Goal: Task Accomplishment & Management: Manage account settings

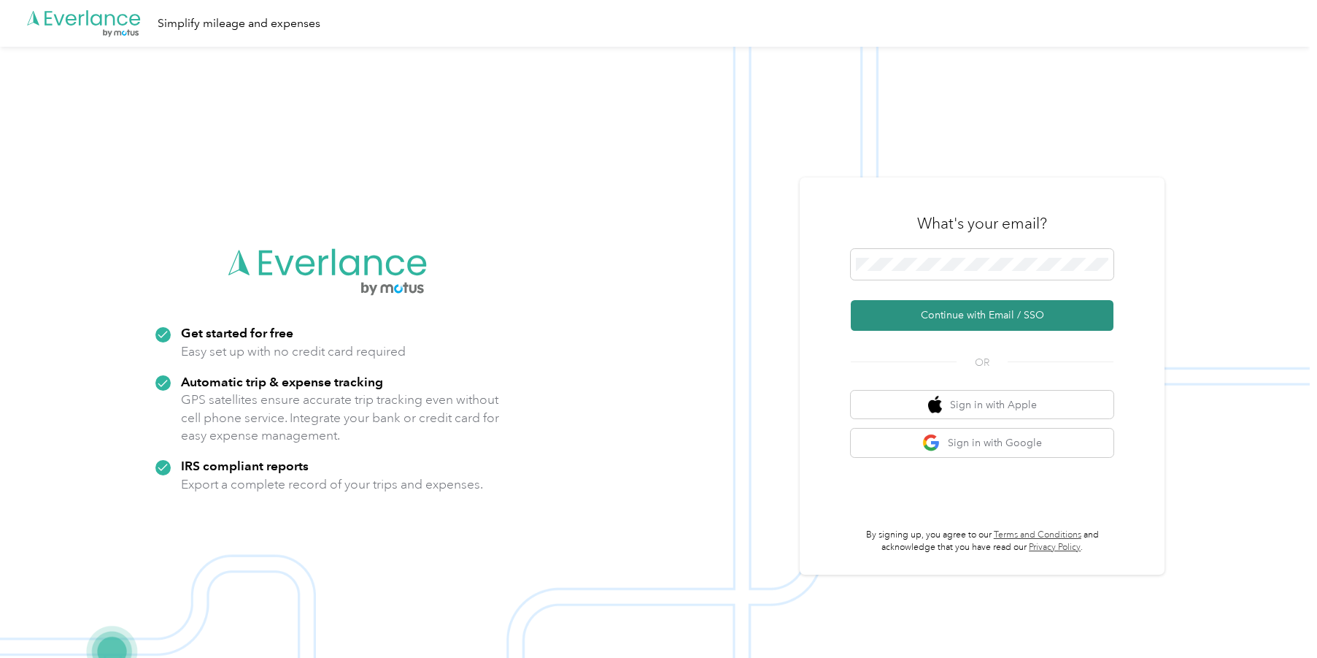
click at [979, 320] on button "Continue with Email / SSO" at bounding box center [982, 315] width 263 height 31
click at [851, 300] on button "Continue with Email / SSO" at bounding box center [982, 315] width 263 height 31
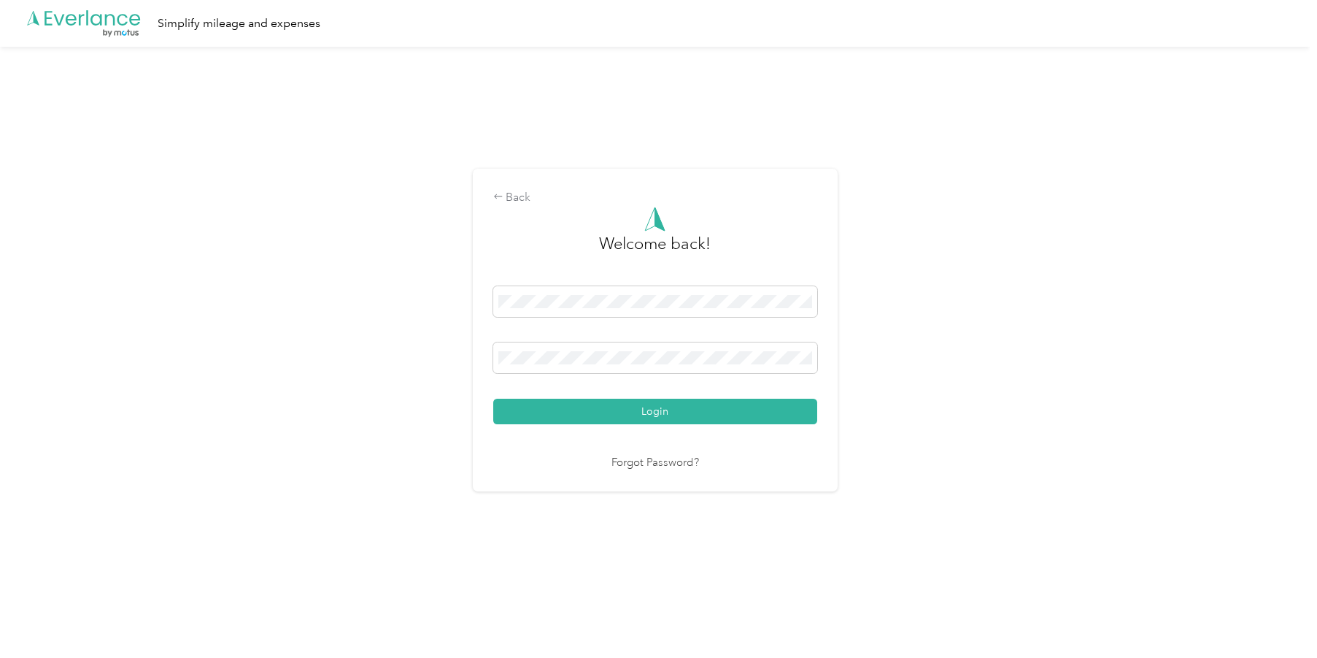
click at [619, 406] on button "Login" at bounding box center [655, 411] width 324 height 26
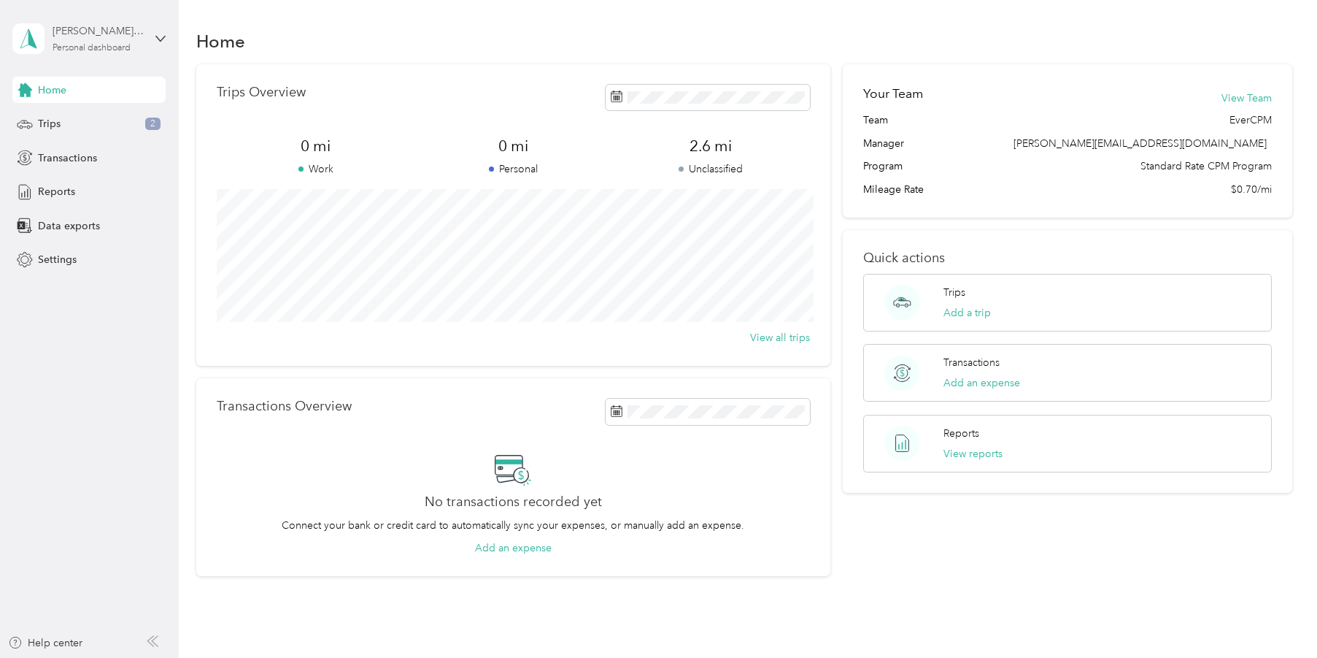
click at [107, 44] on div "Personal dashboard" at bounding box center [92, 48] width 78 height 9
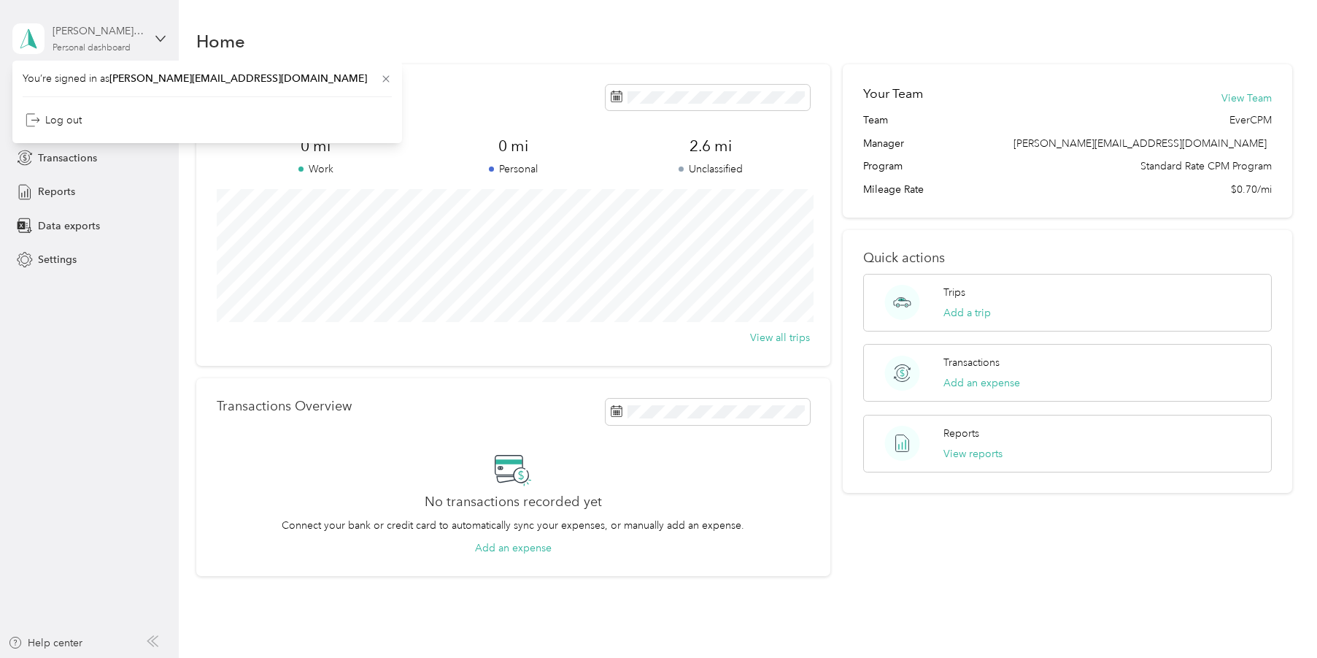
click at [107, 44] on div "Personal dashboard" at bounding box center [92, 48] width 78 height 9
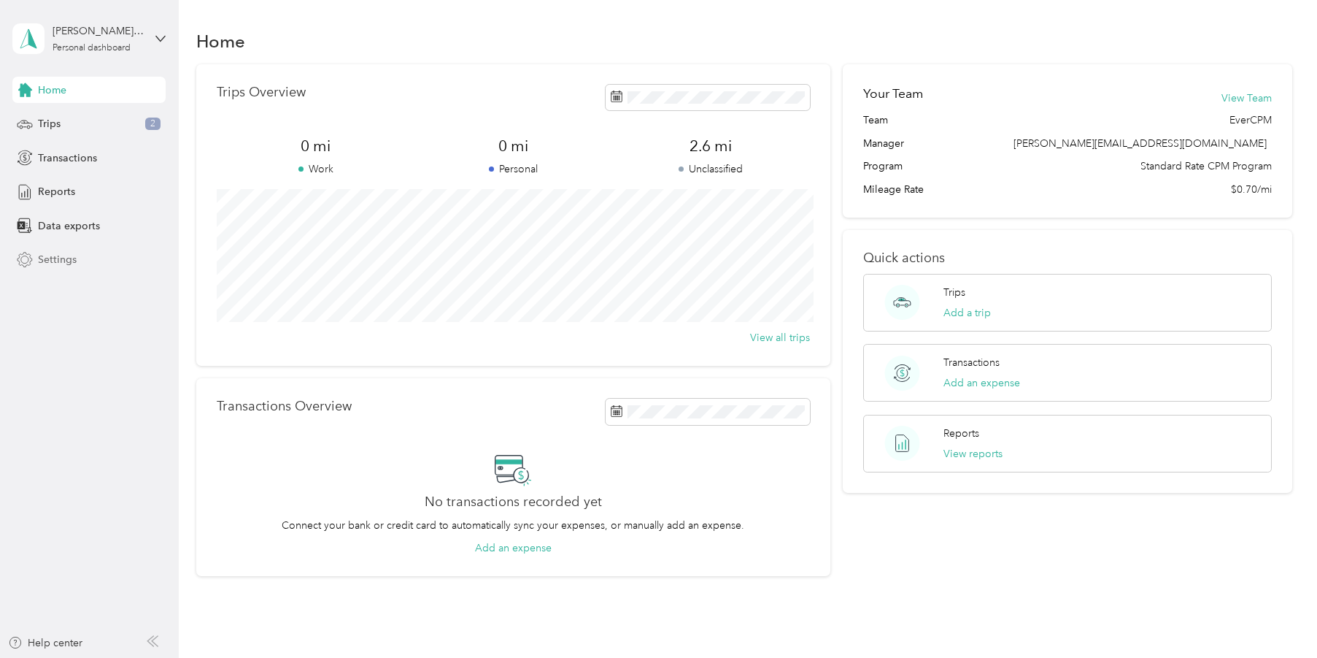
click at [65, 261] on span "Settings" at bounding box center [57, 259] width 39 height 15
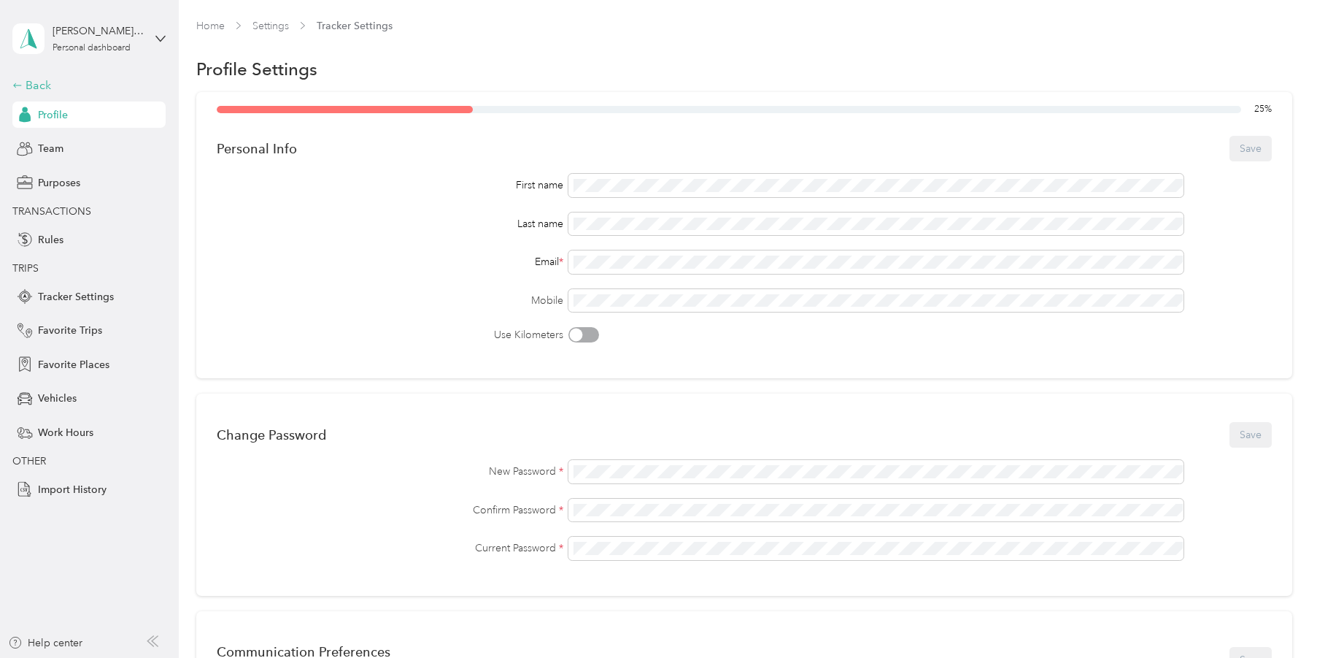
click at [27, 81] on div "Back" at bounding box center [85, 86] width 146 height 18
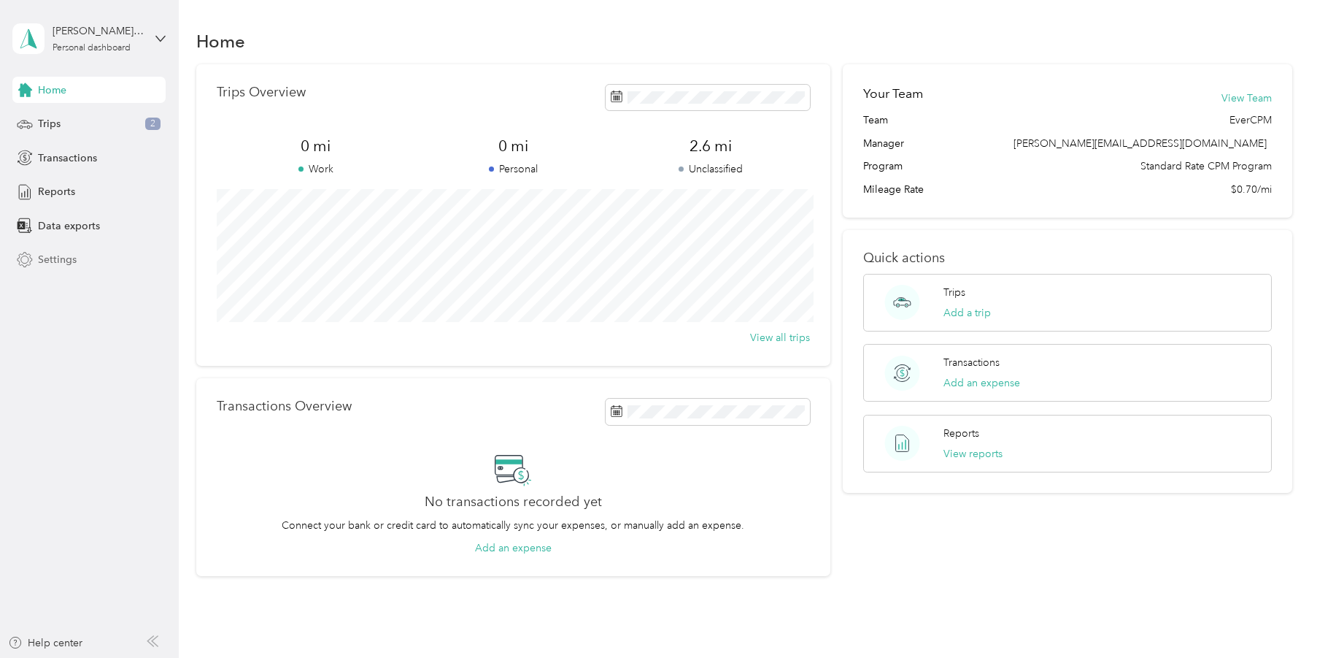
click at [60, 261] on span "Settings" at bounding box center [57, 259] width 39 height 15
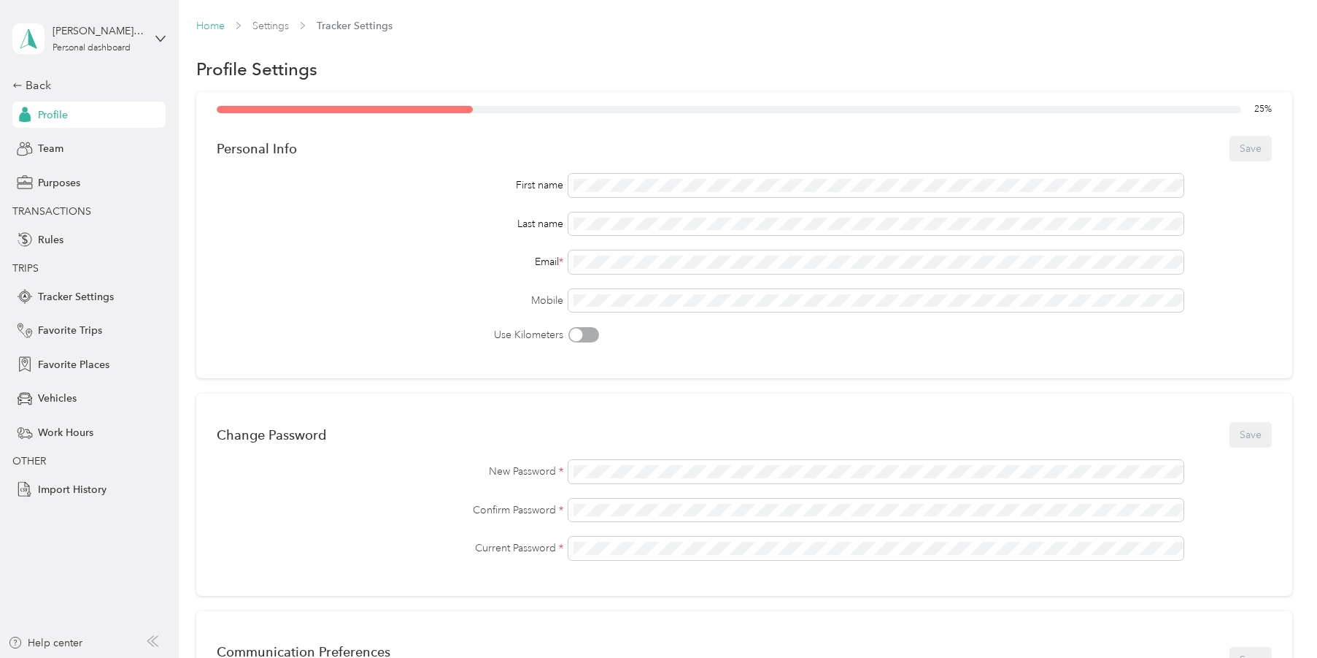
click at [207, 26] on link "Home" at bounding box center [210, 26] width 28 height 12
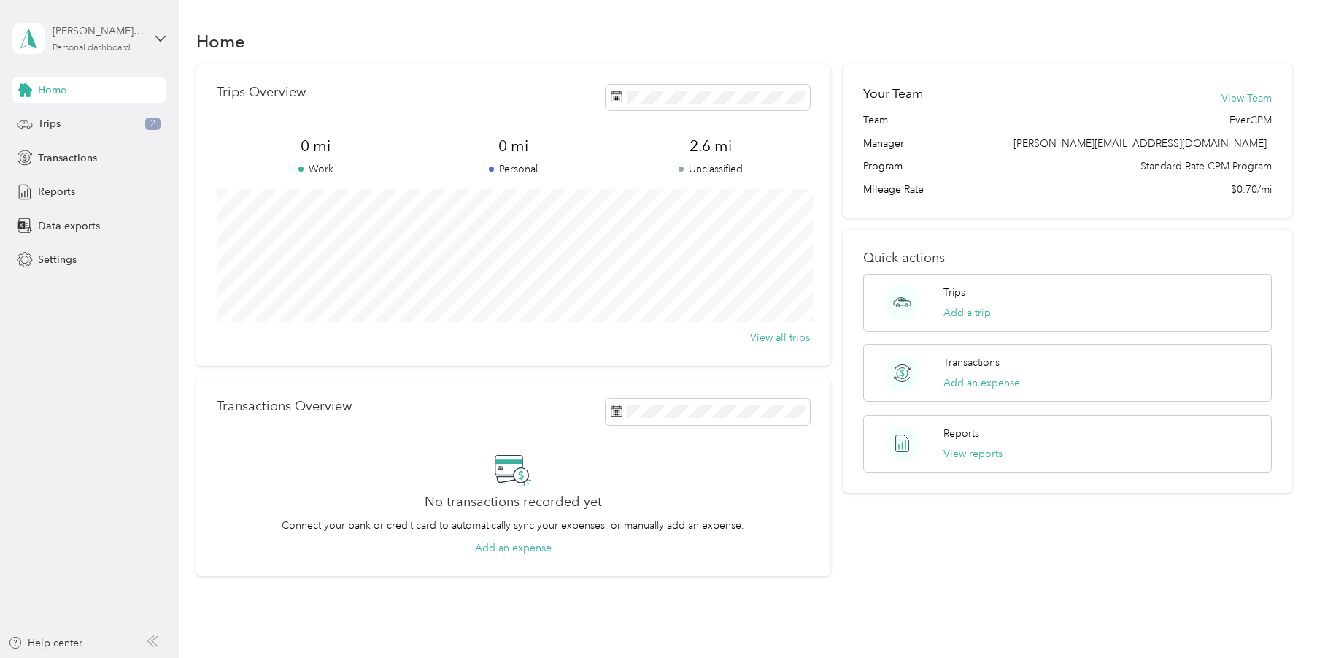
click at [123, 45] on div "Personal dashboard" at bounding box center [92, 48] width 78 height 9
click at [145, 327] on aside "[PERSON_NAME][EMAIL_ADDRESS][DOMAIN_NAME] Personal dashboard Home Trips 2 Trans…" at bounding box center [89, 329] width 179 height 658
drag, startPoint x: 1088, startPoint y: 143, endPoint x: 1273, endPoint y: 146, distance: 184.6
click at [1267, 146] on span "[PERSON_NAME][EMAIL_ADDRESS][DOMAIN_NAME]" at bounding box center [1140, 143] width 253 height 12
copy span "[PERSON_NAME][EMAIL_ADDRESS][DOMAIN_NAME]"
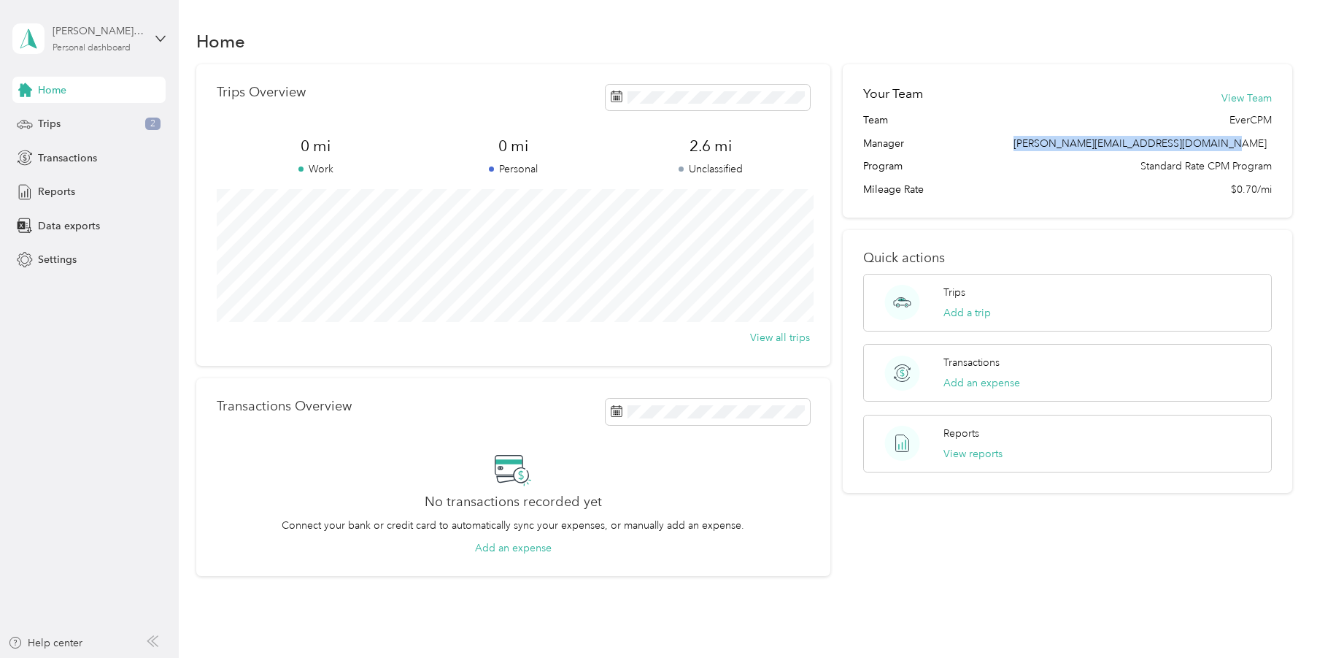
click at [99, 29] on div "[PERSON_NAME][EMAIL_ADDRESS][DOMAIN_NAME]" at bounding box center [98, 30] width 91 height 15
click at [112, 118] on div "Log out" at bounding box center [207, 119] width 369 height 26
